Goal: Information Seeking & Learning: Find contact information

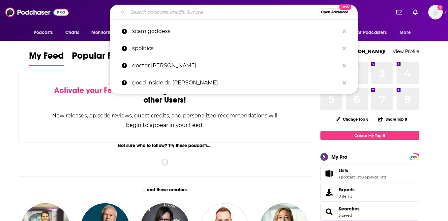
click at [257, 10] on input "Search podcasts, credits, & more..." at bounding box center [223, 12] width 190 height 11
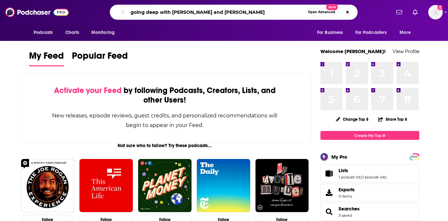
type input "going deep with [PERSON_NAME] and [PERSON_NAME]"
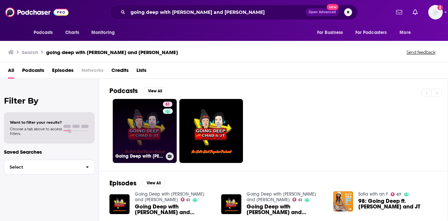
click at [141, 118] on link "61 Going Deep with [PERSON_NAME] and [PERSON_NAME]" at bounding box center [145, 131] width 64 height 64
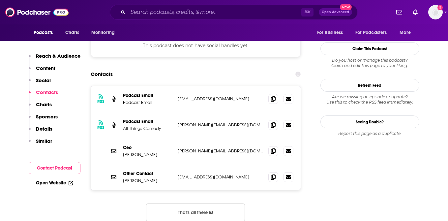
scroll to position [572, 0]
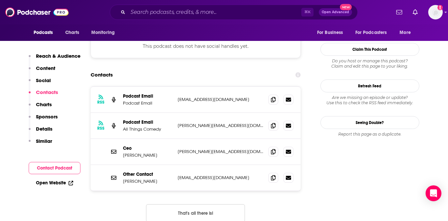
click at [168, 204] on button "That's all there is!" at bounding box center [195, 213] width 99 height 18
click at [188, 12] on input "Search podcasts, credits, & more..." at bounding box center [215, 12] width 174 height 11
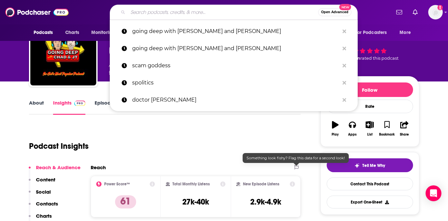
scroll to position [0, 0]
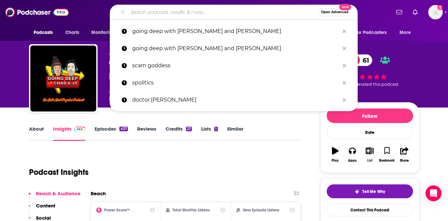
click at [370, 151] on icon "button" at bounding box center [370, 150] width 8 height 7
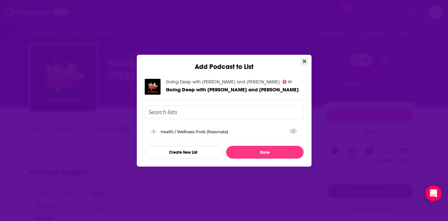
click at [304, 60] on icon "Close" at bounding box center [305, 61] width 4 height 5
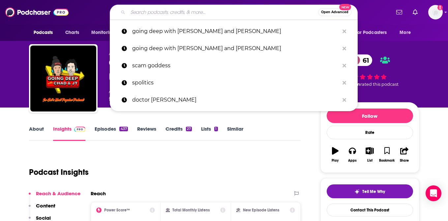
click at [173, 16] on input "Search podcasts, credits, & more..." at bounding box center [223, 12] width 190 height 11
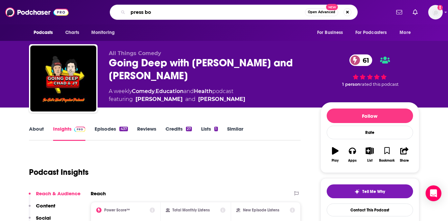
type input "press box"
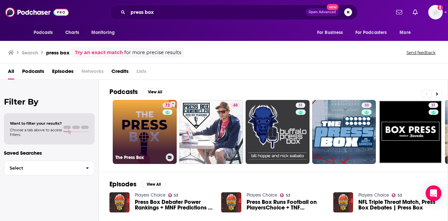
click at [152, 124] on link "72 The Press Box" at bounding box center [145, 132] width 64 height 64
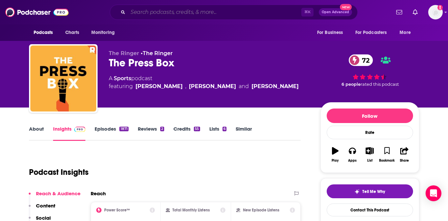
click at [191, 14] on input "Search podcasts, credits, & more..." at bounding box center [215, 12] width 174 height 11
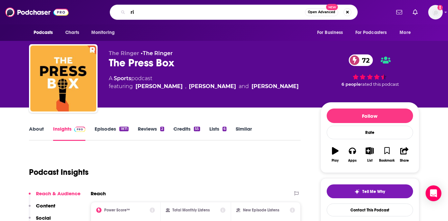
type input "r"
type input "the big picture"
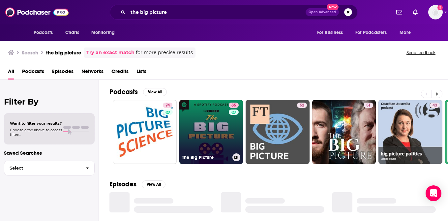
click at [208, 139] on link "85 The Big Picture" at bounding box center [211, 132] width 64 height 64
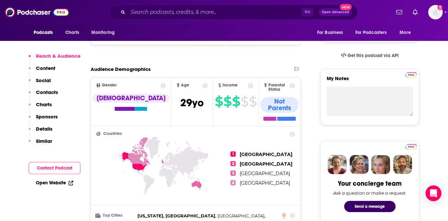
scroll to position [204, 0]
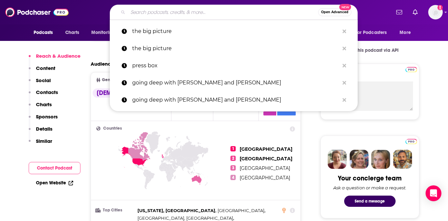
click at [188, 9] on input "Search podcasts, credits, & more..." at bounding box center [223, 12] width 190 height 11
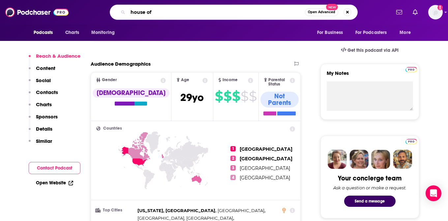
type input "house of r"
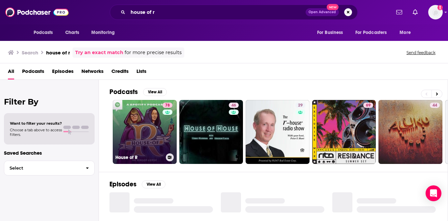
click at [151, 122] on link "78 House of R" at bounding box center [145, 132] width 64 height 64
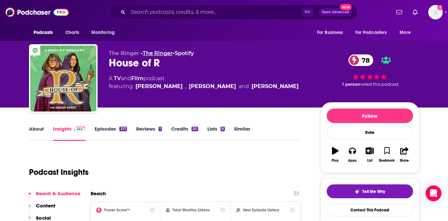
click at [163, 53] on link "The Ringer" at bounding box center [158, 53] width 30 height 6
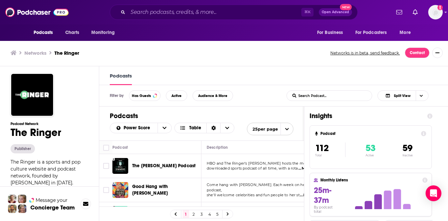
scroll to position [0, 0]
click at [203, 97] on span "Audience & More" at bounding box center [212, 96] width 29 height 4
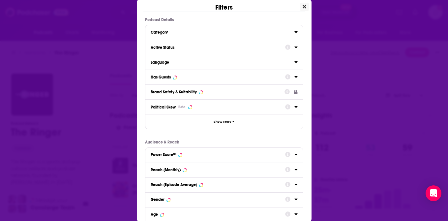
click at [306, 6] on icon "Close" at bounding box center [305, 6] width 4 height 5
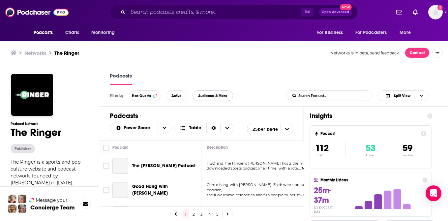
scroll to position [0, 0]
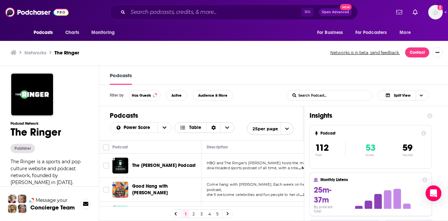
click at [227, 128] on icon "Choose View" at bounding box center [228, 128] width 4 height 2
click at [203, 148] on span "Gallery" at bounding box center [208, 150] width 41 height 4
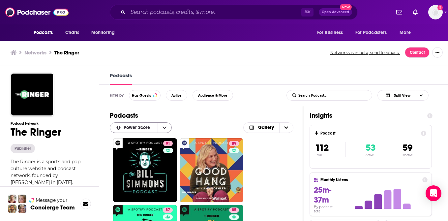
click at [164, 131] on button "open menu" at bounding box center [165, 128] width 14 height 10
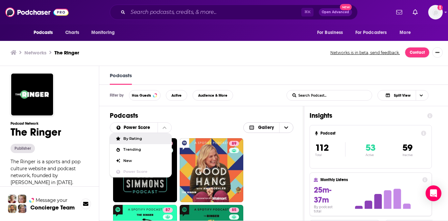
click at [262, 129] on span "Gallery" at bounding box center [266, 127] width 16 height 5
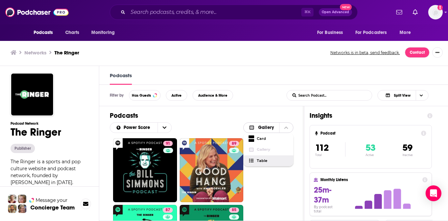
click at [269, 162] on span "Table" at bounding box center [272, 161] width 31 height 4
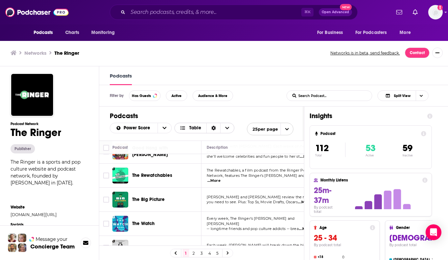
scroll to position [0, 0]
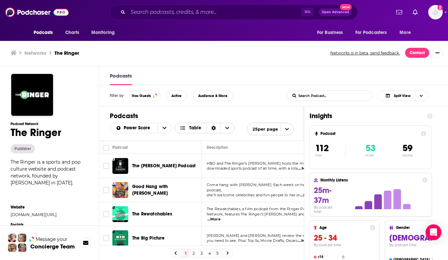
click at [198, 127] on span "Table" at bounding box center [195, 128] width 12 height 5
click at [218, 128] on div "Sort Direction" at bounding box center [213, 128] width 14 height 10
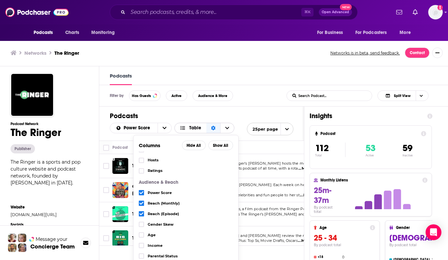
scroll to position [92, 0]
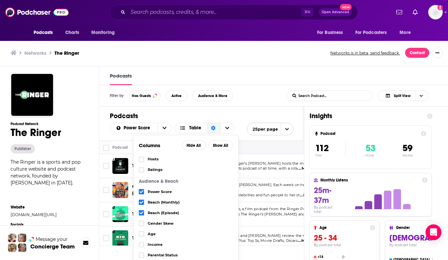
click at [261, 147] on icon "Move" at bounding box center [262, 147] width 8 height 8
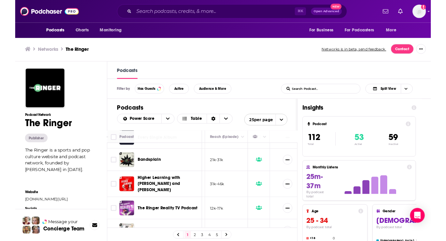
scroll to position [0, 0]
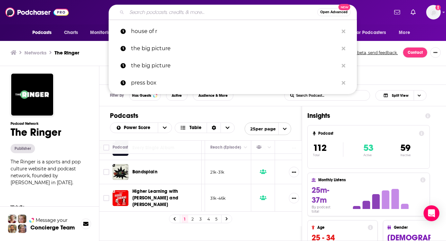
click at [149, 13] on input "Search podcasts, credits, & more..." at bounding box center [222, 12] width 190 height 11
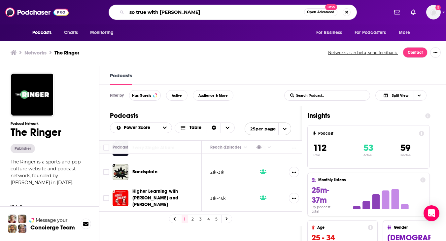
type input "so true with [PERSON_NAME]"
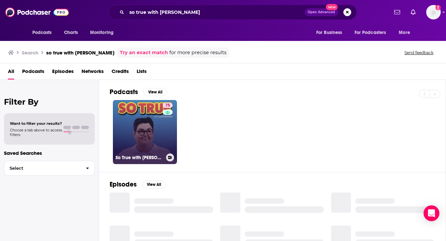
click at [140, 137] on link "75 So True with [PERSON_NAME]" at bounding box center [145, 132] width 64 height 64
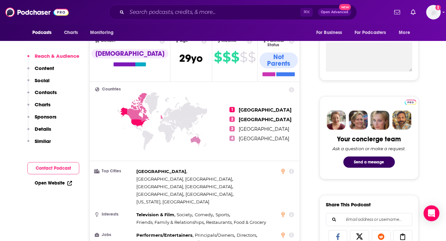
scroll to position [247, 0]
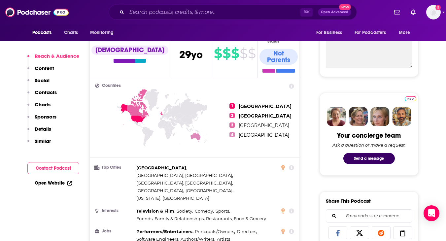
click at [36, 90] on p "Contacts" at bounding box center [46, 92] width 22 height 6
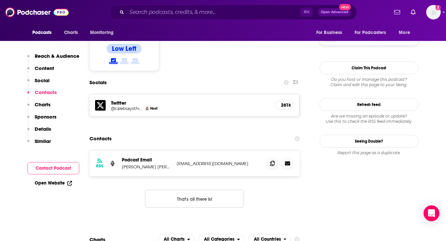
scroll to position [536, 0]
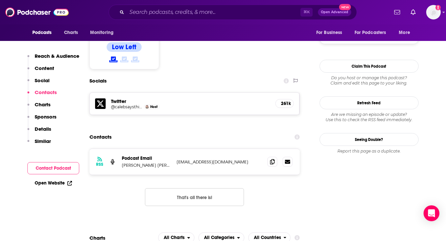
click at [224, 149] on div "RSS Podcast Email Madison [PERSON_NAME] [PERSON_NAME] [EMAIL_ADDRESS][DOMAIN_NA…" at bounding box center [194, 162] width 210 height 26
click at [272, 159] on icon at bounding box center [272, 161] width 5 height 5
